Goal: Transaction & Acquisition: Purchase product/service

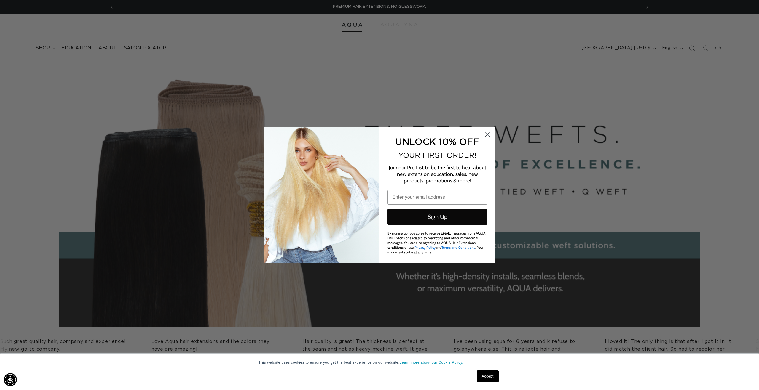
click at [491, 137] on circle "Close dialog" at bounding box center [488, 135] width 10 height 10
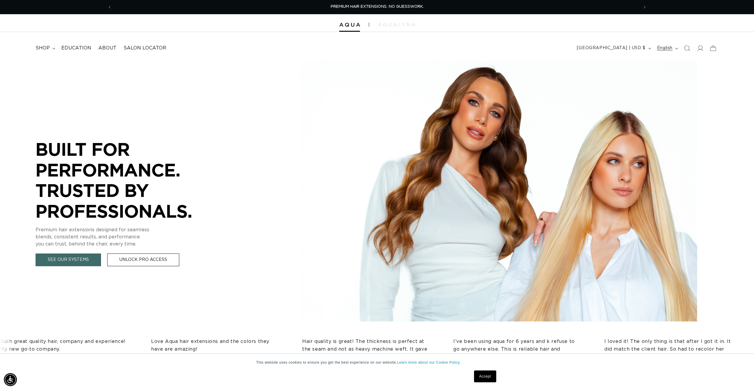
click at [662, 48] on span "English" at bounding box center [664, 48] width 15 height 6
click at [638, 74] on span "Español" at bounding box center [653, 76] width 44 height 9
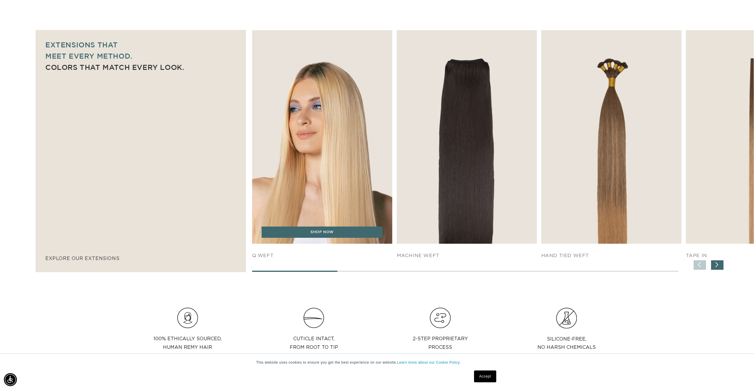
scroll to position [0, 527]
click at [327, 231] on link "SHOP NOW" at bounding box center [322, 232] width 121 height 11
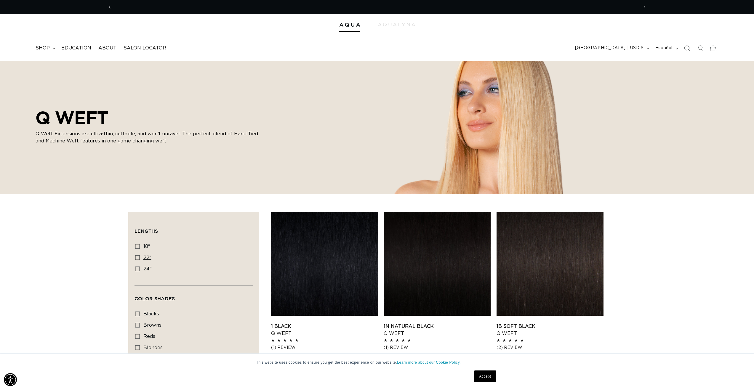
click at [137, 259] on icon at bounding box center [137, 257] width 5 height 5
click at [137, 259] on input "22" 22" (5 productos)" at bounding box center [137, 257] width 5 height 5
checkbox input "true"
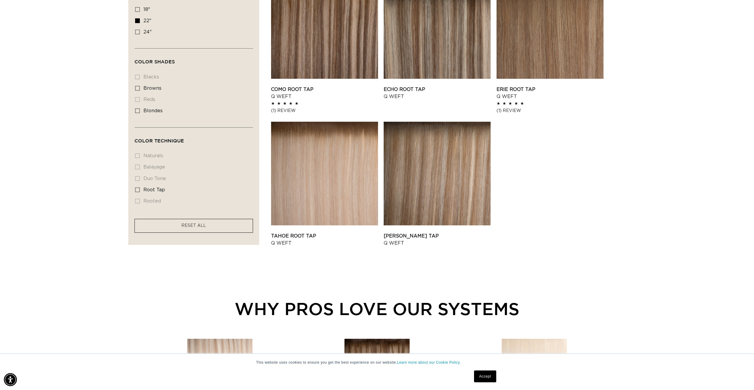
scroll to position [0, 1054]
click at [430, 233] on link "Victoria Root Tap Q Weft" at bounding box center [437, 240] width 107 height 14
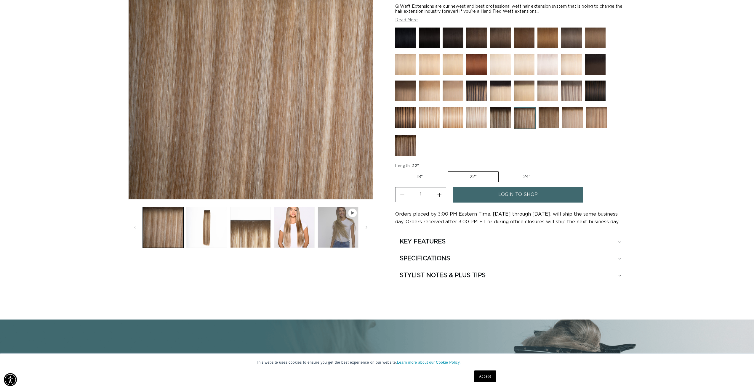
scroll to position [148, 0]
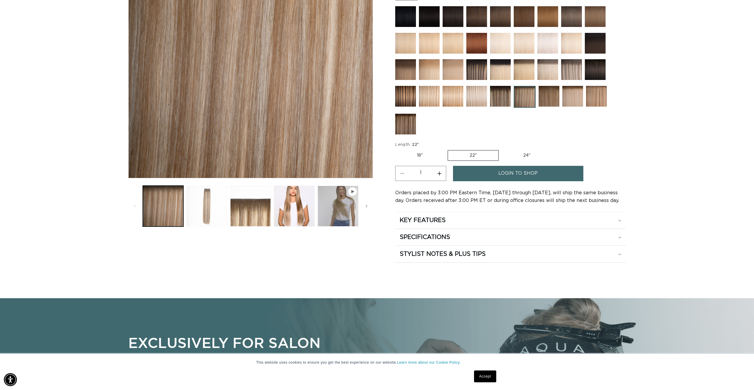
click at [200, 198] on button "Cargar la imagen 2 en la vista de la galería" at bounding box center [206, 206] width 41 height 41
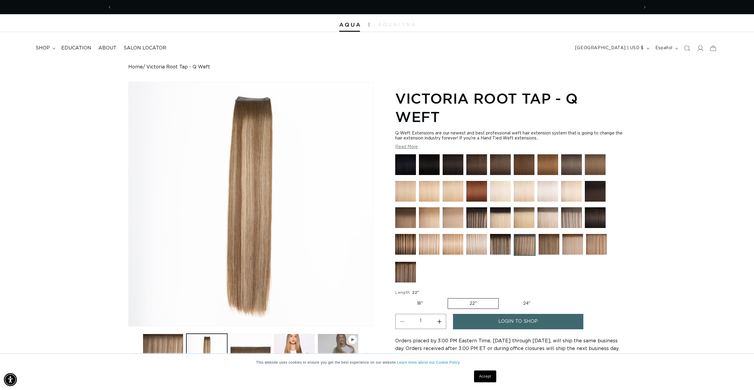
scroll to position [0, 1054]
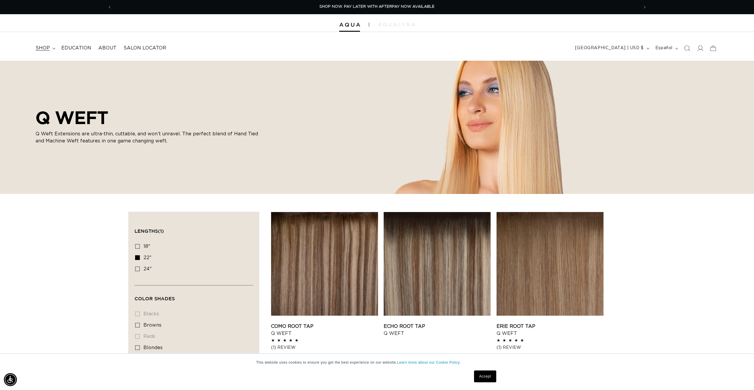
click at [55, 48] on icon at bounding box center [53, 48] width 3 height 1
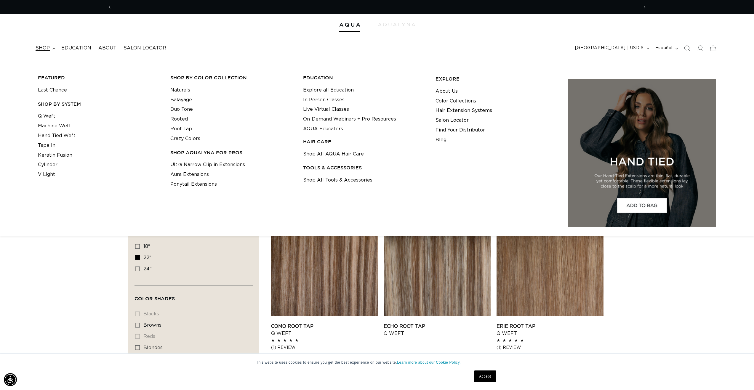
scroll to position [0, 1054]
click at [51, 145] on link "Tape In" at bounding box center [46, 146] width 17 height 10
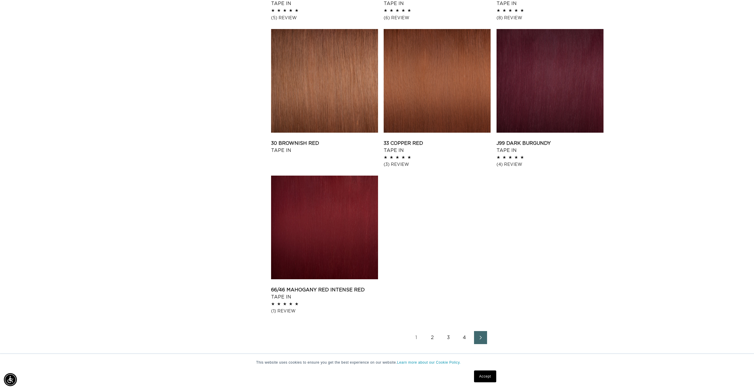
click at [432, 333] on link "2" at bounding box center [432, 337] width 13 height 13
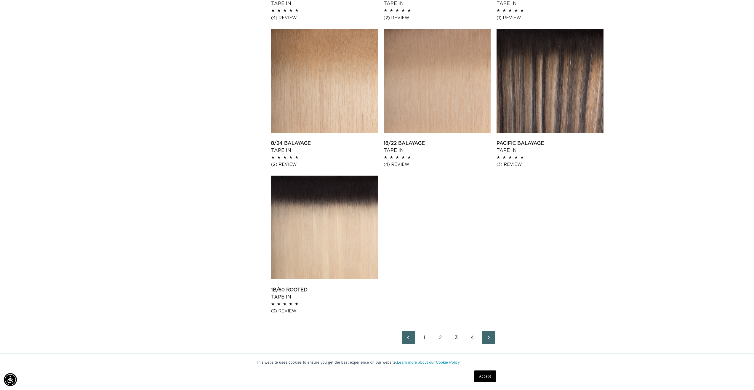
scroll to position [0, 527]
click at [443, 338] on link "2" at bounding box center [440, 337] width 13 height 13
click at [484, 341] on link "Next page" at bounding box center [488, 337] width 13 height 13
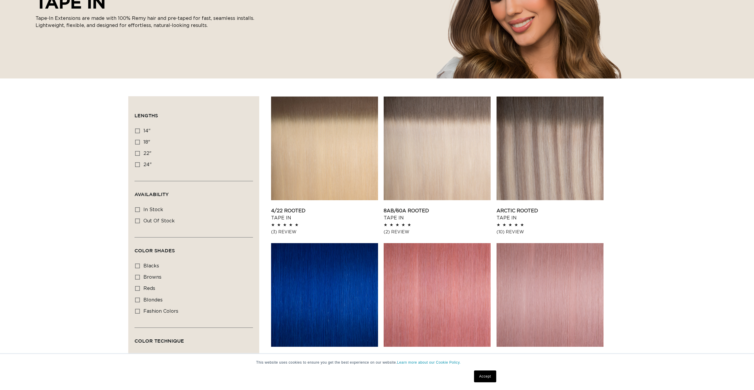
scroll to position [119, 0]
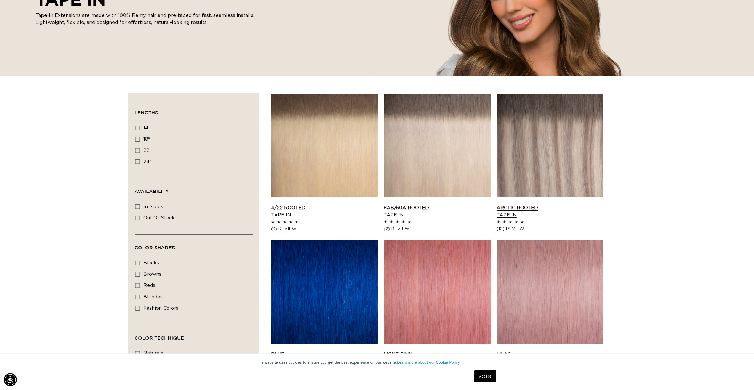
click at [561, 205] on link "Arctic Rooted Tape In" at bounding box center [550, 212] width 107 height 14
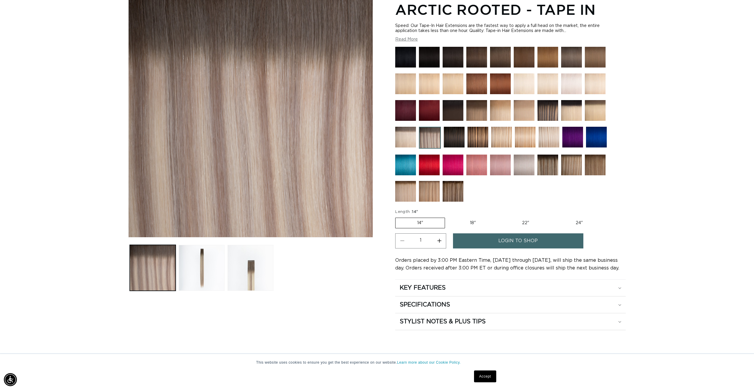
scroll to position [0, 527]
click at [456, 191] on img at bounding box center [453, 191] width 21 height 21
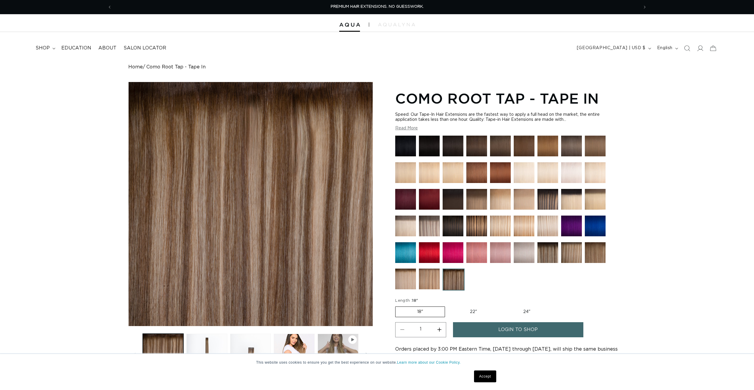
click at [429, 273] on img at bounding box center [429, 279] width 21 height 21
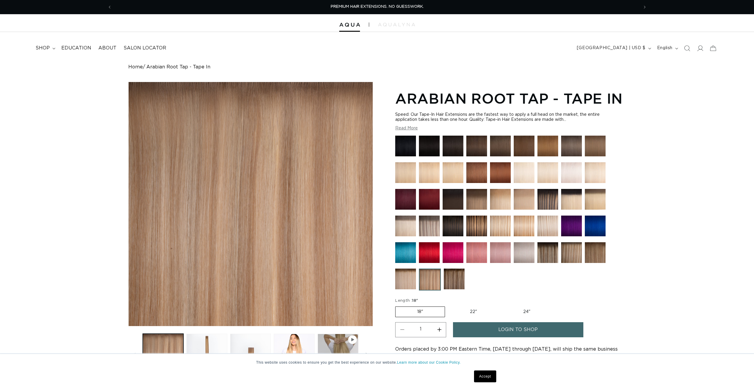
click at [397, 283] on img at bounding box center [405, 279] width 21 height 21
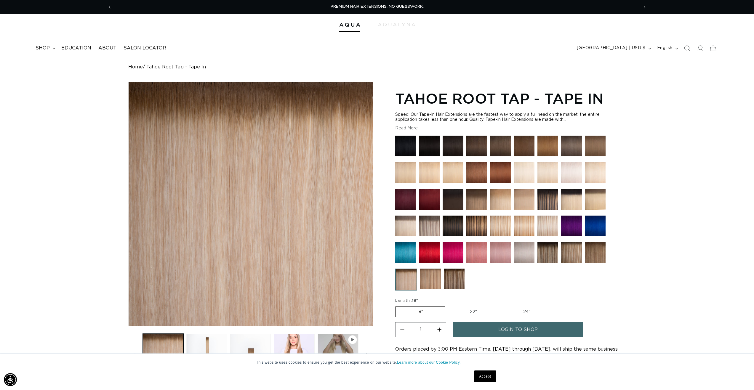
click at [571, 255] on img at bounding box center [571, 252] width 21 height 21
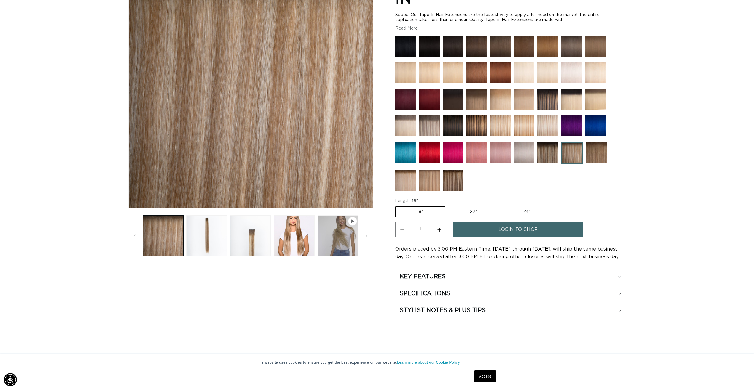
scroll to position [0, 1054]
click at [470, 207] on label "22" Variant sold out or unavailable" at bounding box center [473, 212] width 50 height 10
click at [448, 205] on input "22" Variant sold out or unavailable" at bounding box center [448, 205] width 0 height 0
radio input "true"
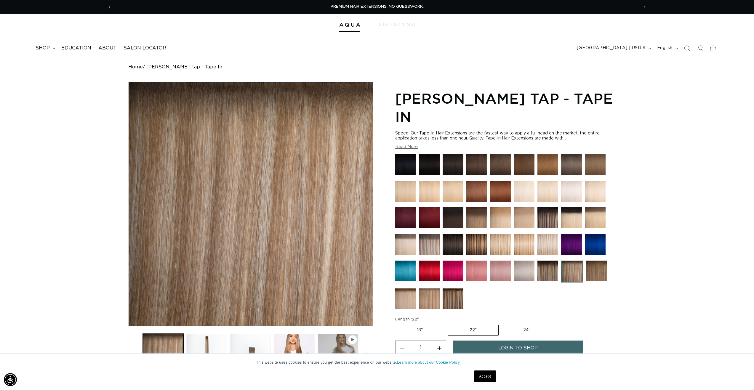
scroll to position [148, 0]
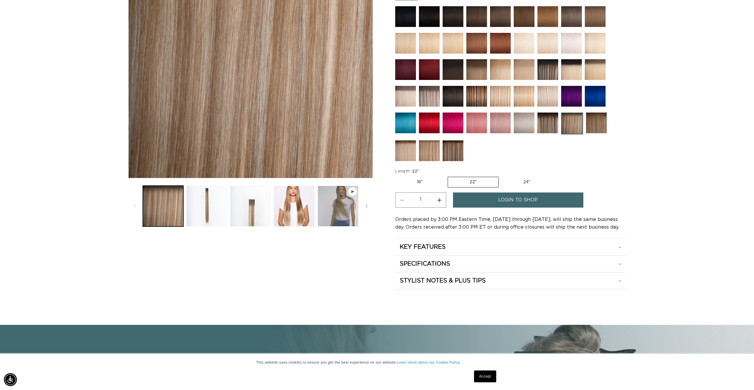
click at [517, 193] on span "login to shop" at bounding box center [518, 200] width 39 height 15
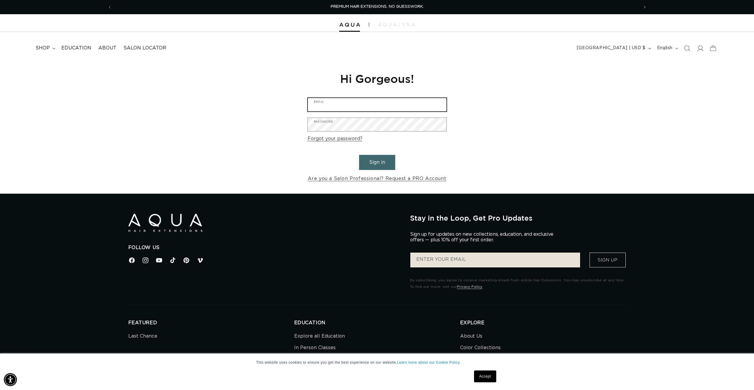
type input "[EMAIL_ADDRESS][DOMAIN_NAME]"
drag, startPoint x: 380, startPoint y: 164, endPoint x: 376, endPoint y: 165, distance: 3.7
click at [380, 164] on button "Sign in" at bounding box center [377, 162] width 36 height 15
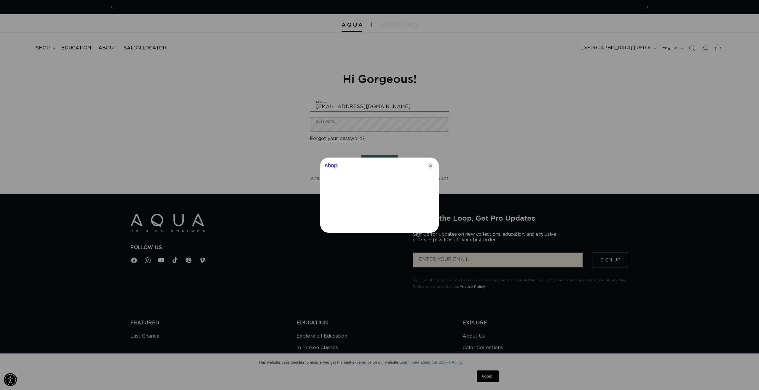
scroll to position [0, 527]
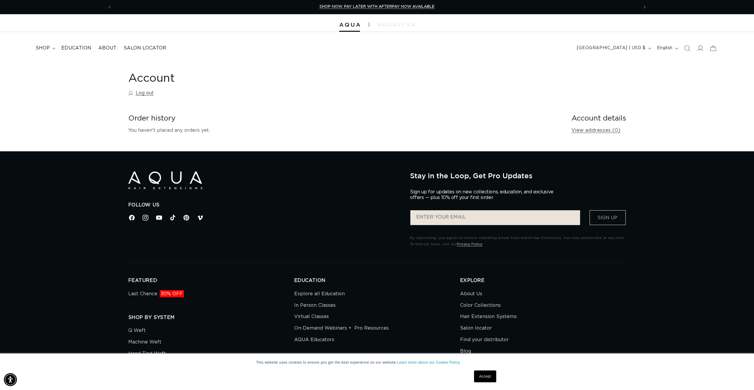
scroll to position [0, 1054]
click at [42, 48] on span "shop" at bounding box center [43, 48] width 14 height 6
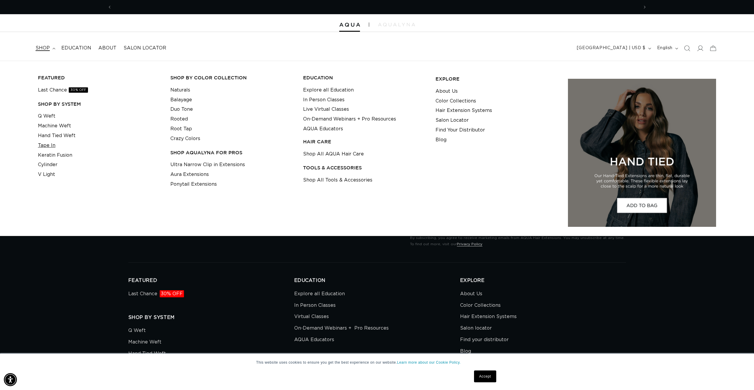
scroll to position [0, 0]
click at [49, 145] on link "Tape In" at bounding box center [46, 146] width 17 height 10
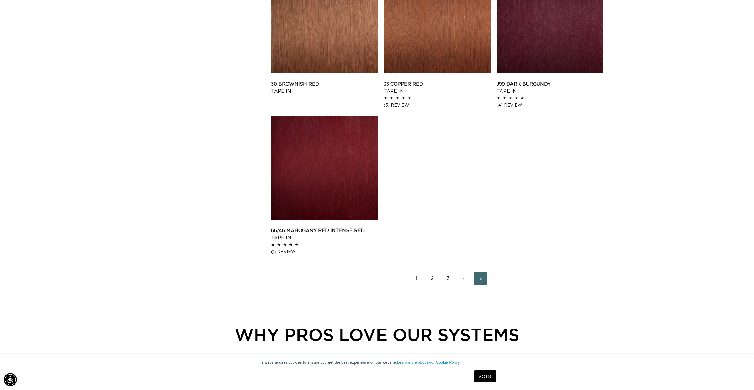
scroll to position [0, 527]
click at [476, 279] on link "Next page" at bounding box center [480, 278] width 13 height 13
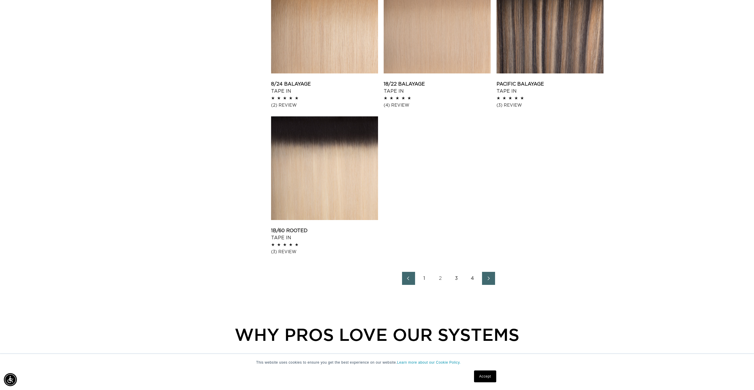
scroll to position [0, 527]
click at [496, 277] on ul "1 2 3 4" at bounding box center [448, 278] width 355 height 13
click at [492, 278] on icon "Next page" at bounding box center [489, 279] width 8 height 4
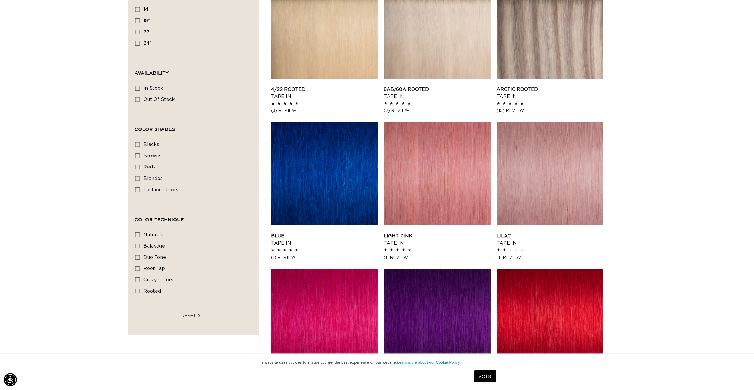
click at [531, 86] on link "Arctic Rooted Tape In" at bounding box center [550, 93] width 107 height 14
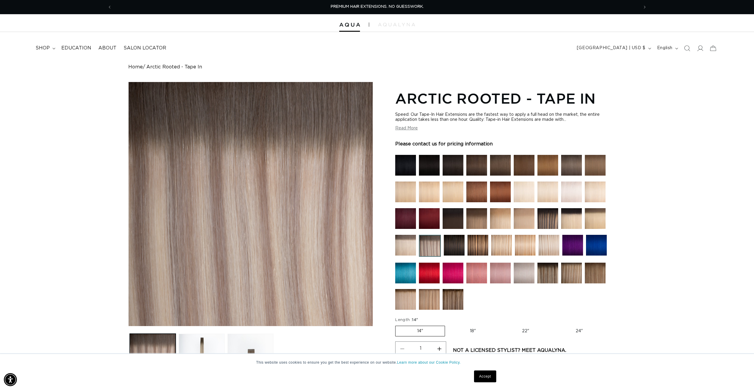
click at [568, 274] on img at bounding box center [571, 273] width 21 height 21
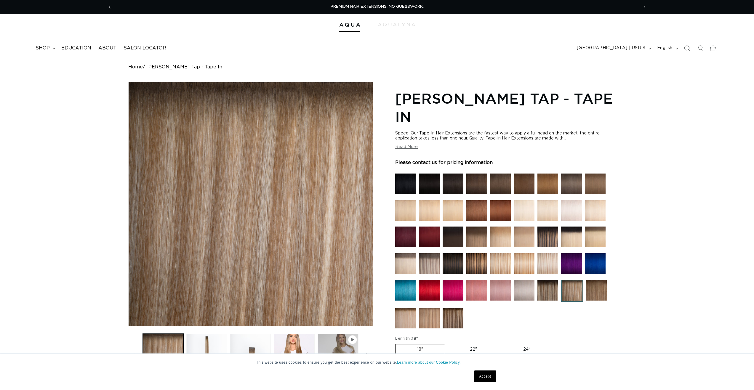
click at [549, 253] on img at bounding box center [548, 263] width 21 height 21
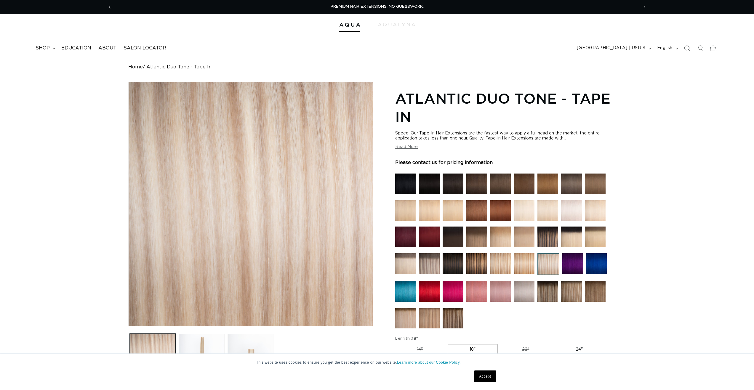
click at [524, 260] on img at bounding box center [524, 263] width 21 height 21
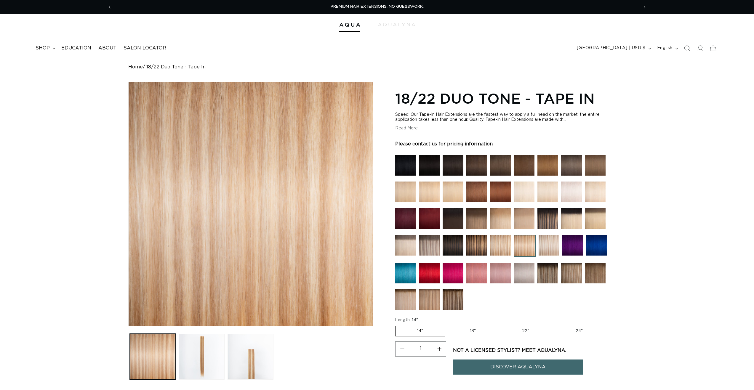
click at [497, 266] on img at bounding box center [500, 273] width 21 height 21
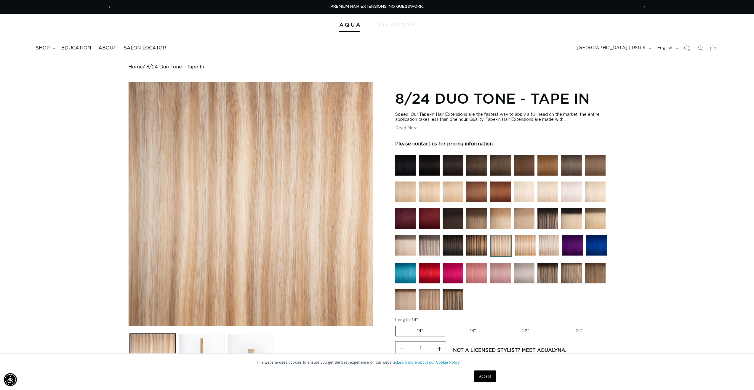
click at [568, 277] on img at bounding box center [571, 273] width 21 height 21
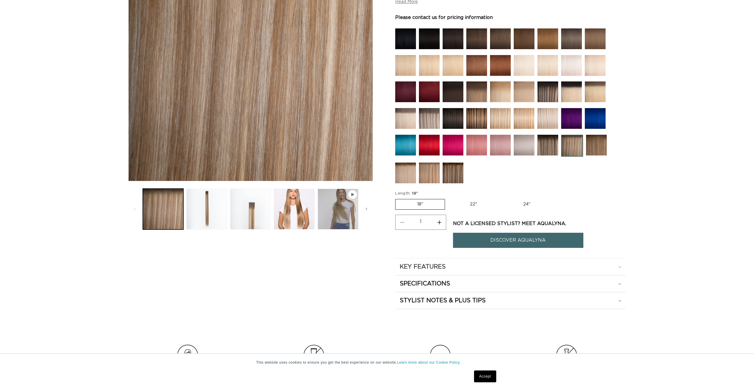
scroll to position [148, 0]
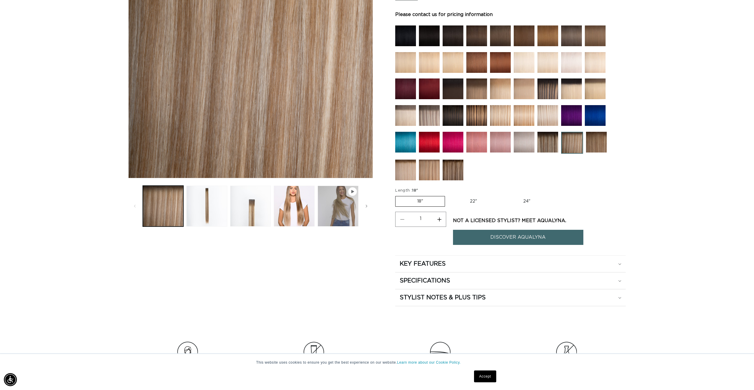
click at [474, 197] on label "22" Variant sold out or unavailable" at bounding box center [473, 202] width 50 height 10
click at [448, 195] on input "22" Variant sold out or unavailable" at bounding box center [448, 195] width 0 height 0
radio input "true"
click at [499, 230] on link "DISCOVER AQUALYNA" at bounding box center [518, 237] width 130 height 15
